Goal: Find specific page/section: Find specific page/section

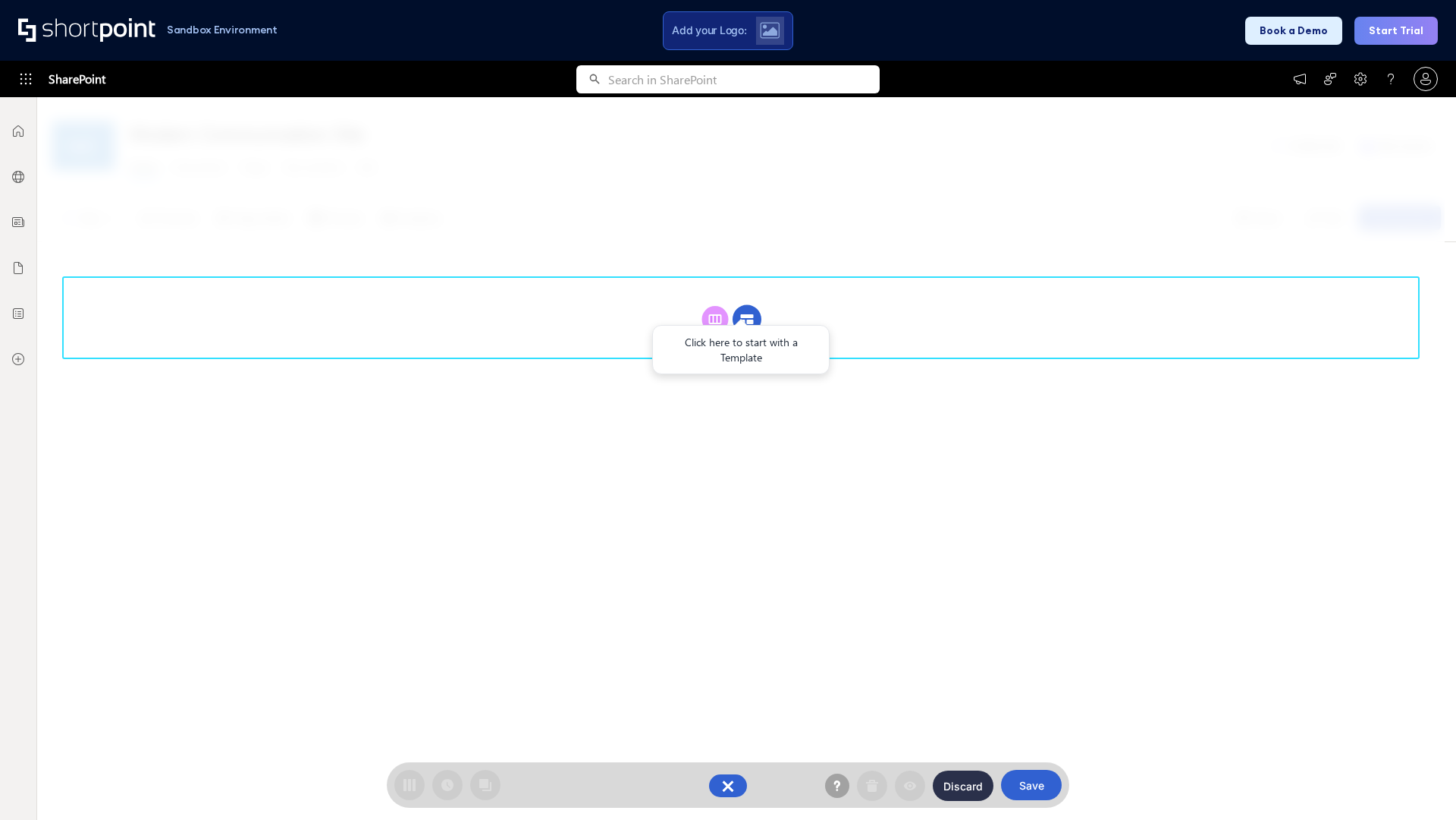
click at [747, 318] on circle at bounding box center [747, 319] width 29 height 29
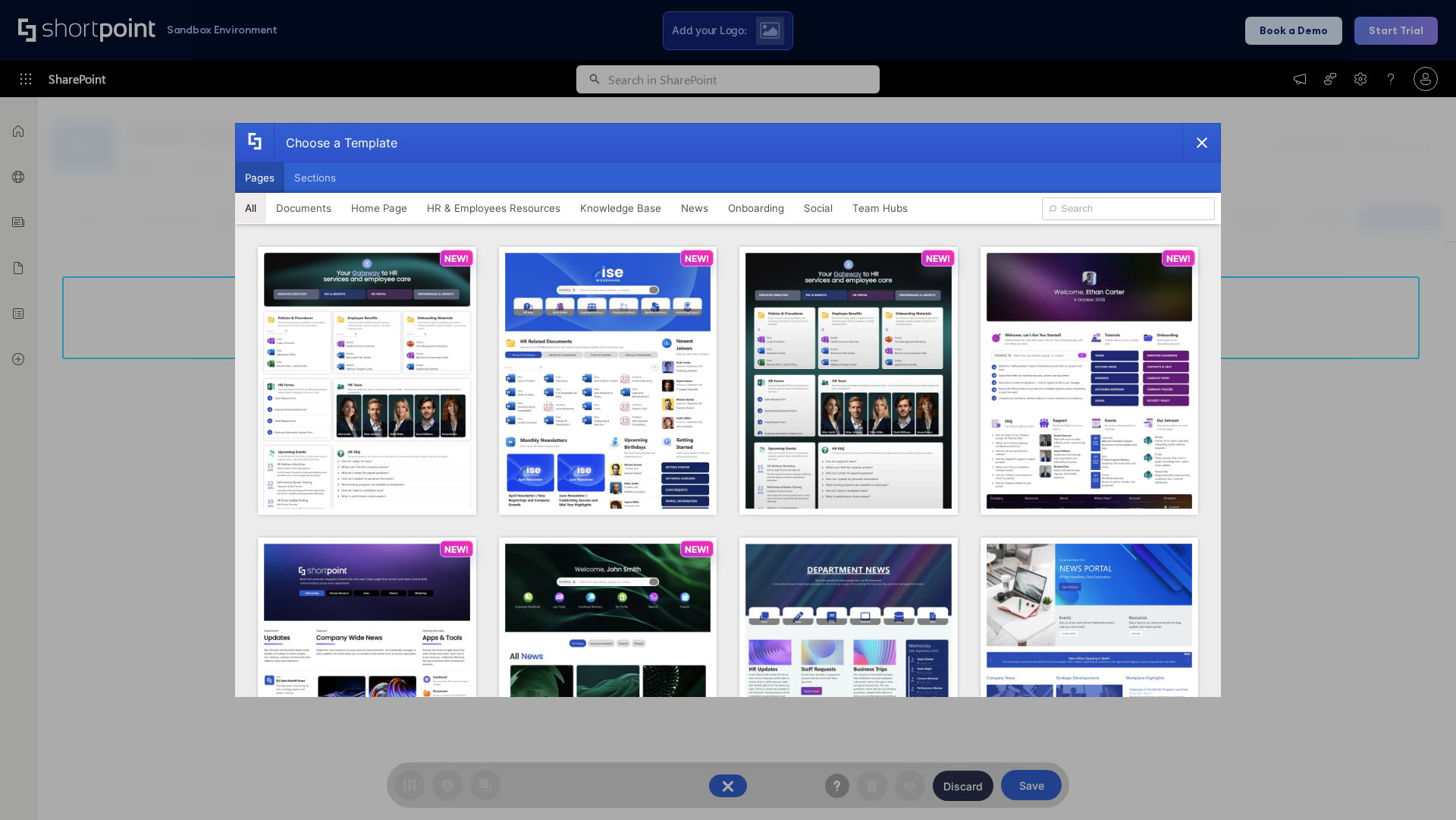
click at [259, 178] on button "Pages" at bounding box center [259, 178] width 49 height 30
type input "Knowledge Portal 3"
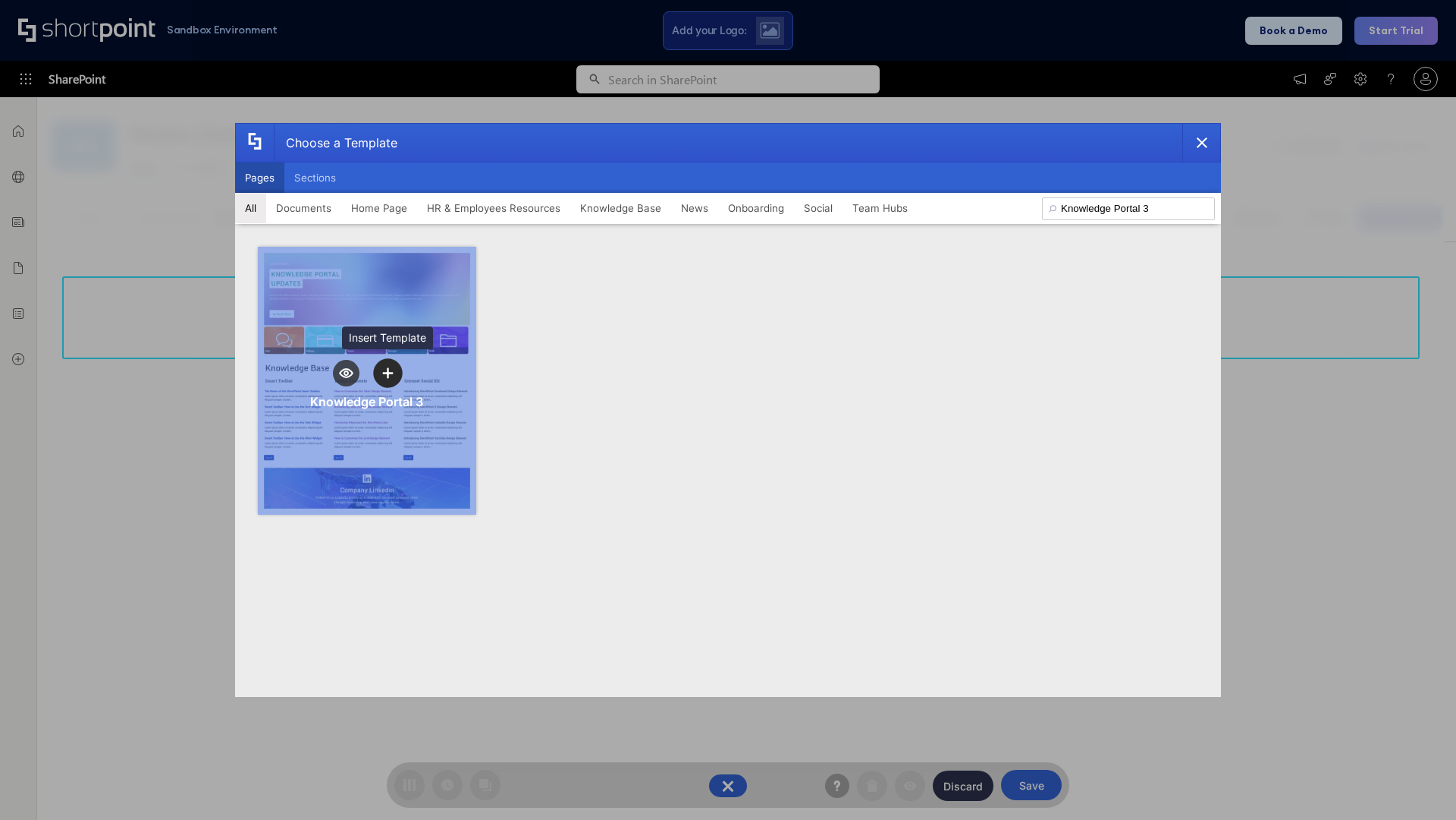
click at [388, 373] on icon "template selector" at bounding box center [388, 373] width 11 height 11
